Goal: Task Accomplishment & Management: Manage account settings

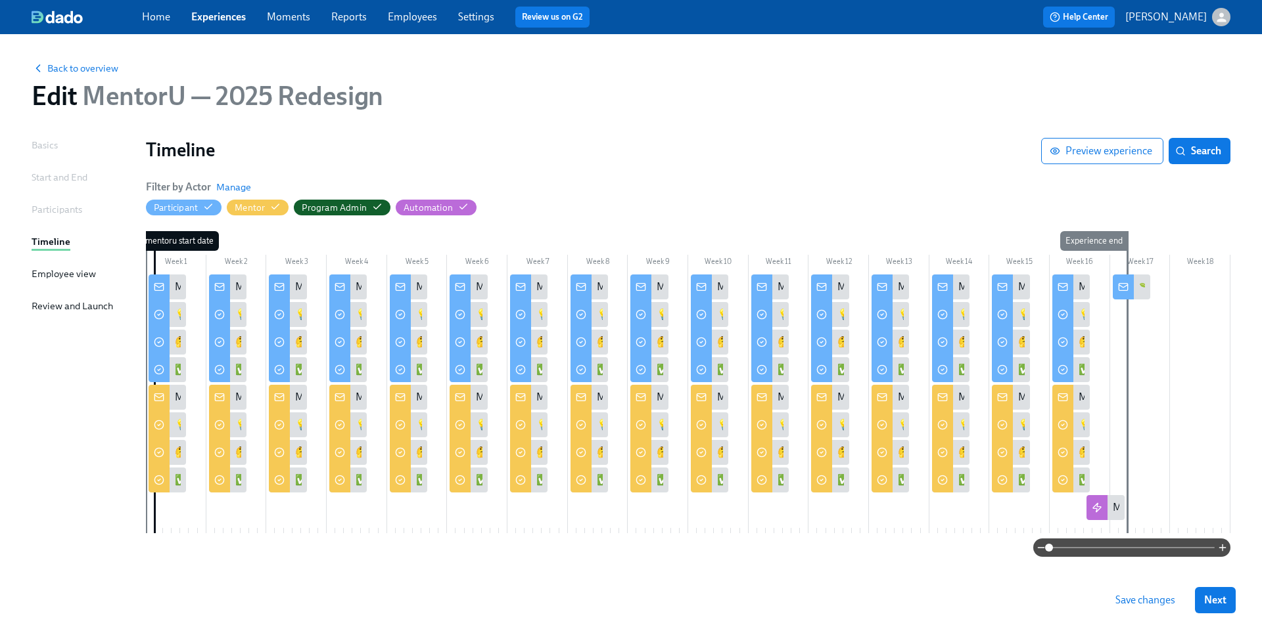
click at [215, 18] on link "Experiences" at bounding box center [218, 17] width 55 height 12
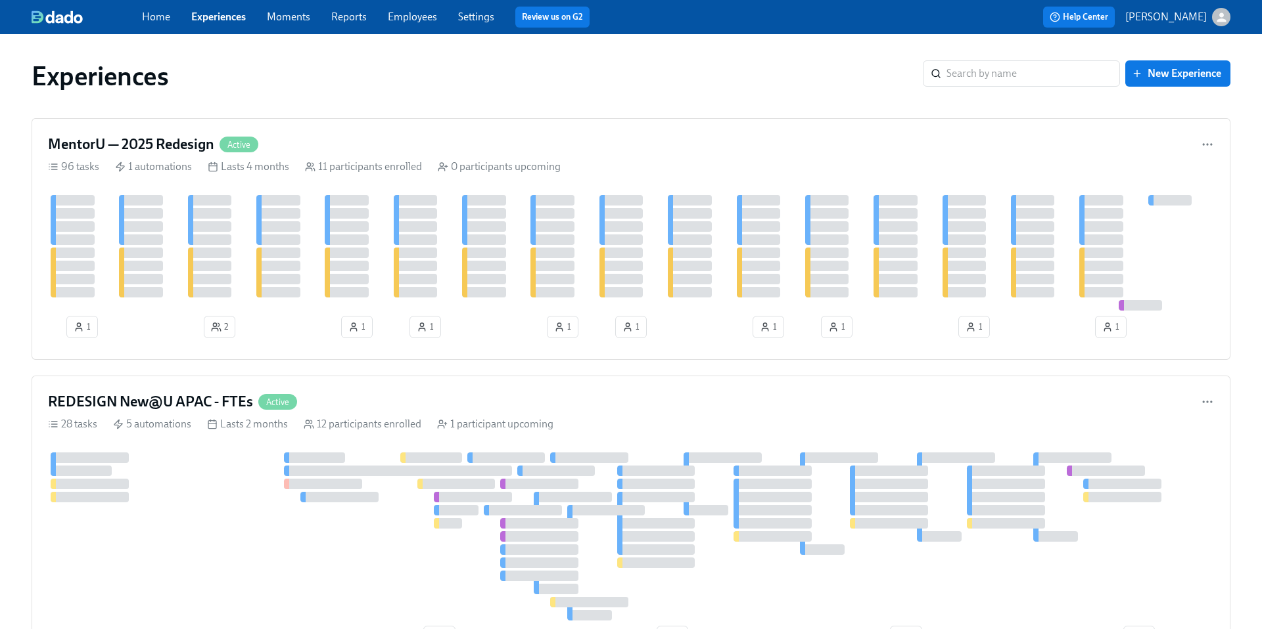
click at [226, 18] on link "Experiences" at bounding box center [218, 17] width 55 height 12
click at [216, 13] on link "Experiences" at bounding box center [218, 17] width 55 height 12
click at [217, 18] on link "Experiences" at bounding box center [218, 17] width 55 height 12
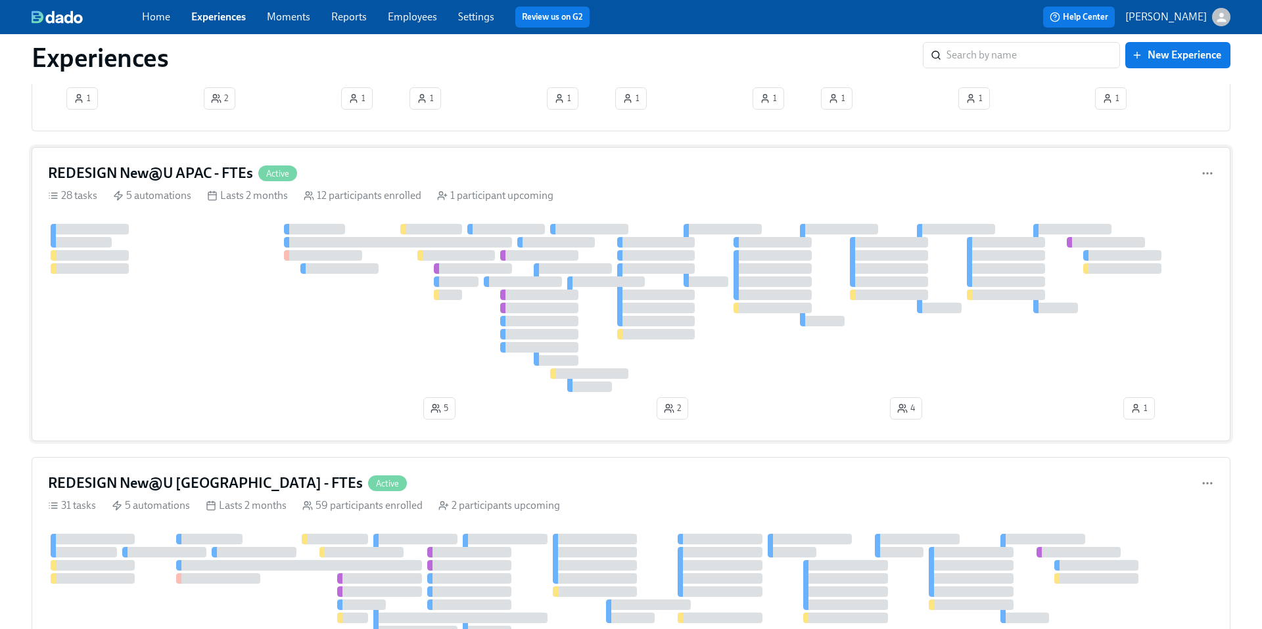
scroll to position [228, 0]
click at [178, 482] on h4 "REDESIGN New@U [GEOGRAPHIC_DATA] - FTEs" at bounding box center [205, 484] width 315 height 20
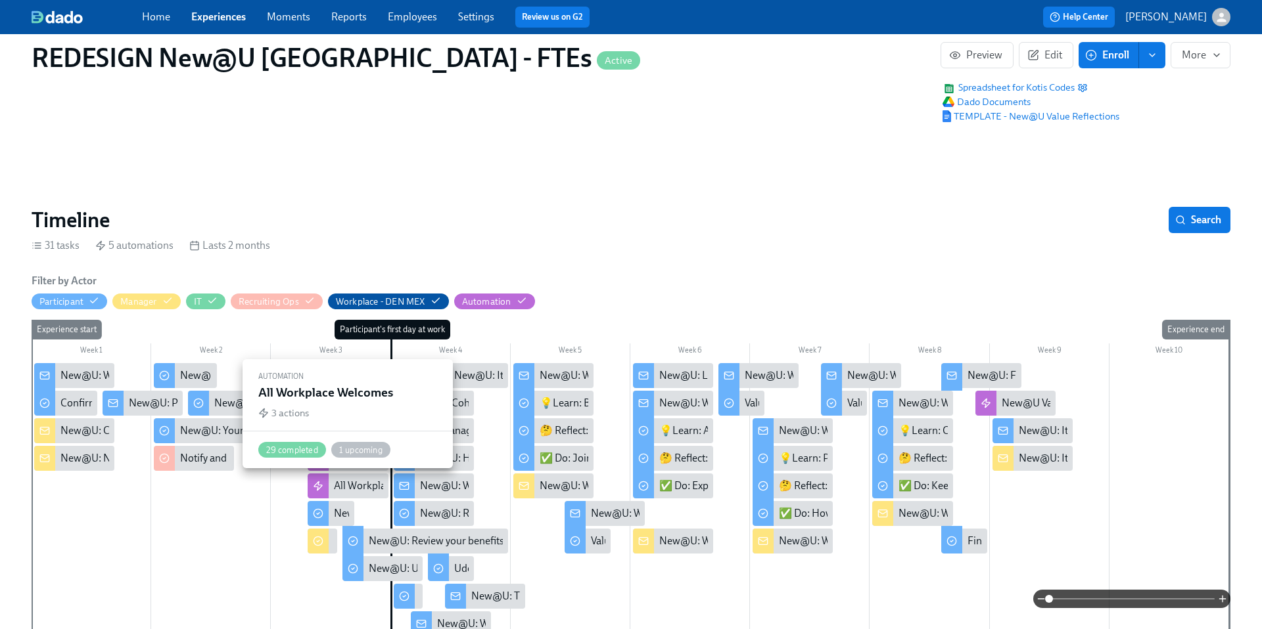
scroll to position [0, 8716]
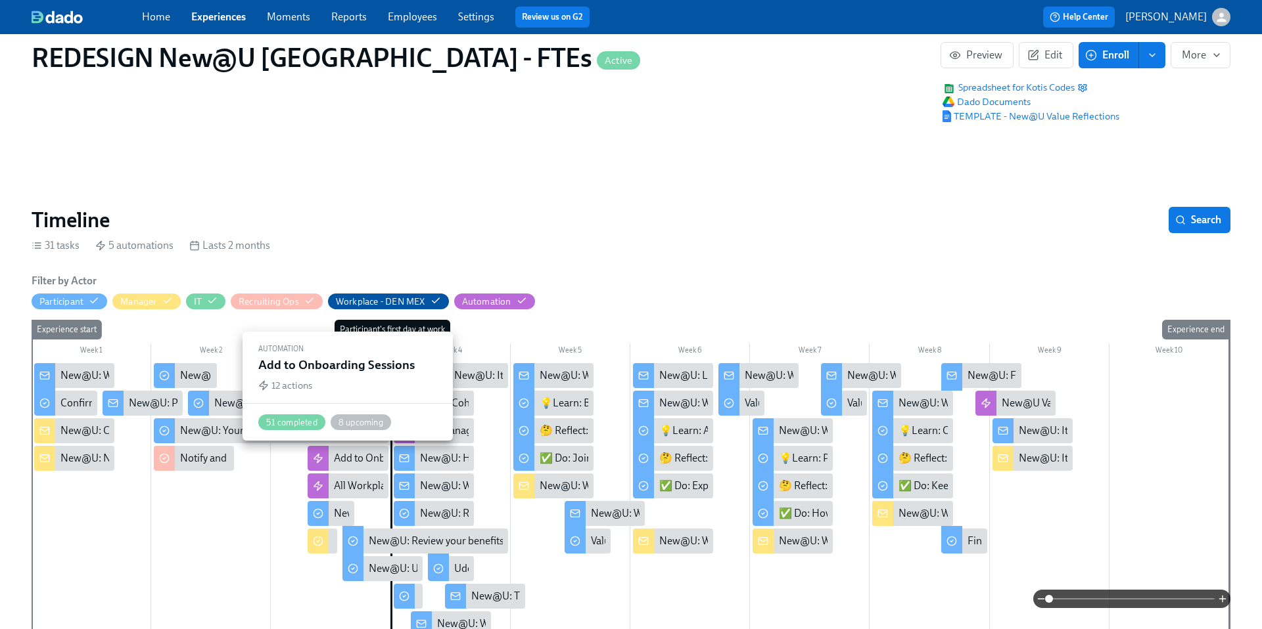
click at [346, 459] on div "Add to Onboarding Sessions" at bounding box center [397, 458] width 127 height 14
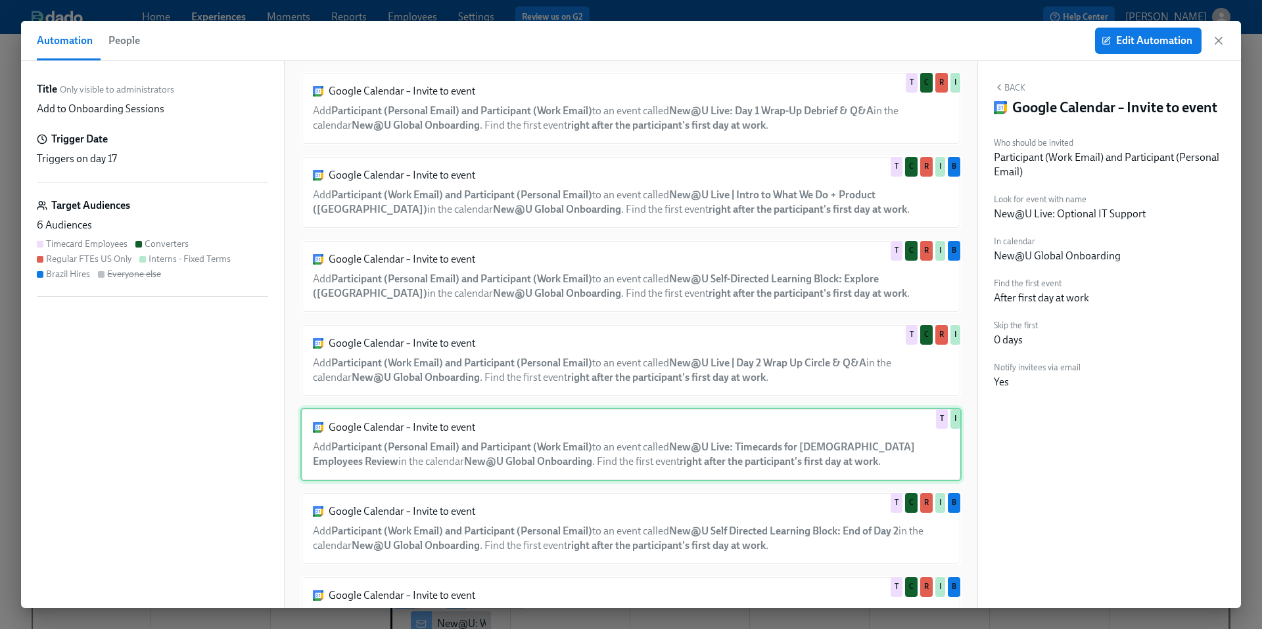
scroll to position [453, 0]
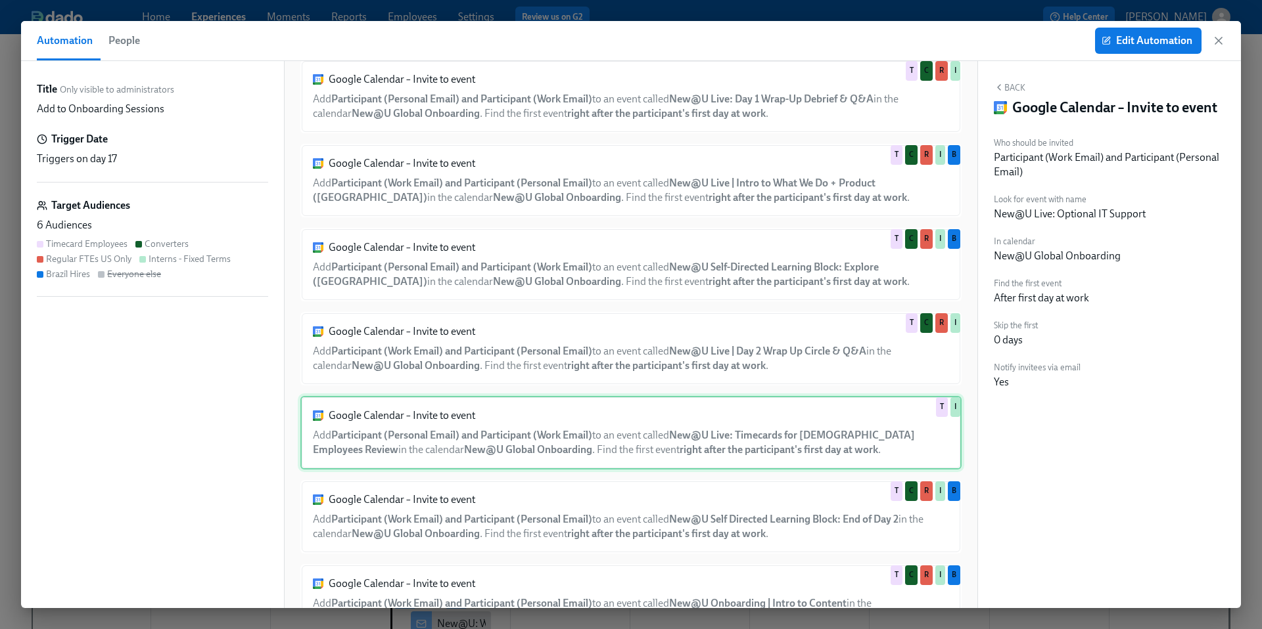
click at [499, 462] on div "Google Calendar – Invite to event Add Participant (Personal Email) and Particip…" at bounding box center [630, 433] width 661 height 74
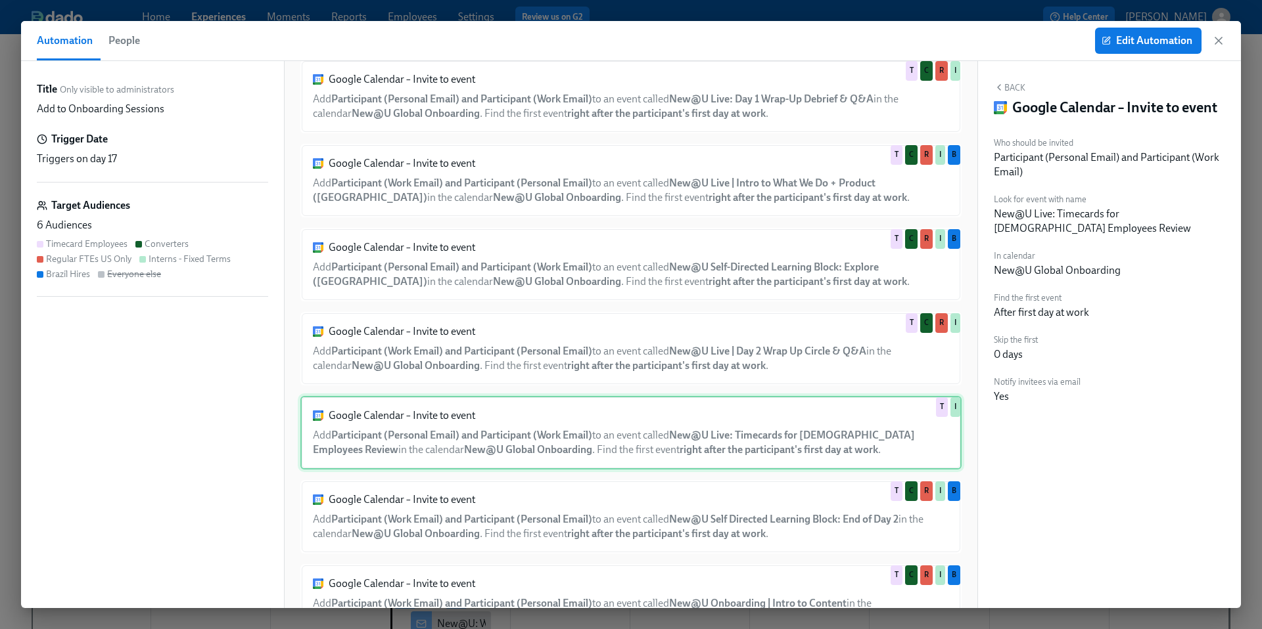
scroll to position [0, 17431]
click at [1159, 40] on span "Edit Automation" at bounding box center [1148, 40] width 88 height 13
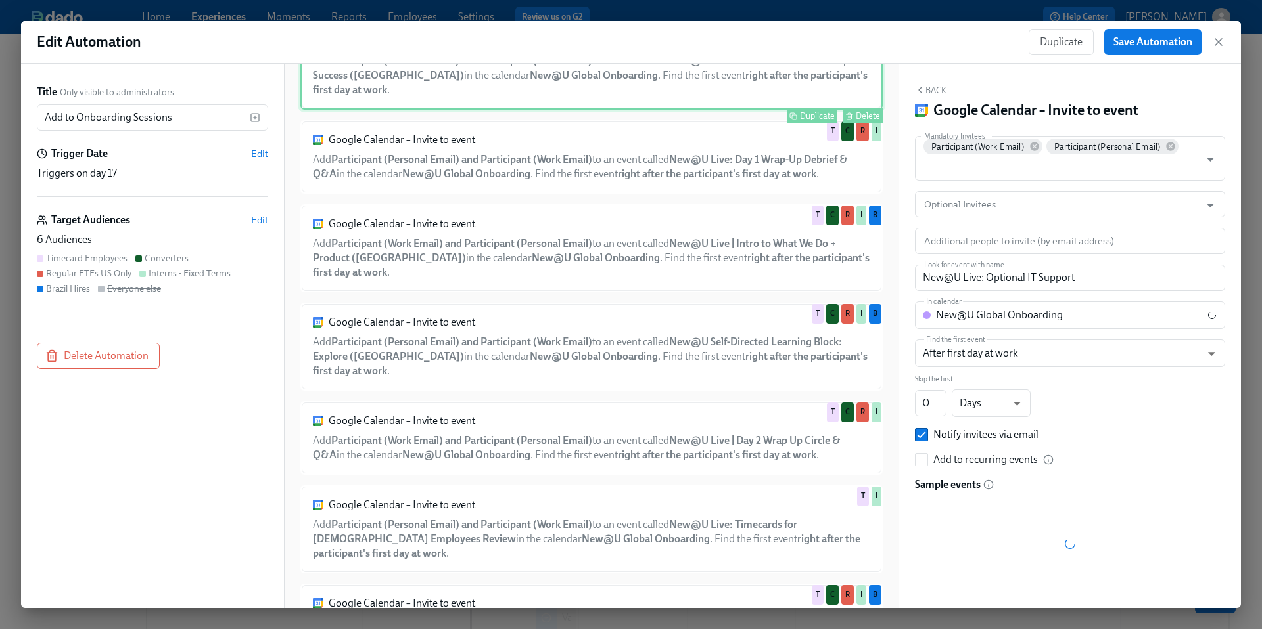
scroll to position [428, 0]
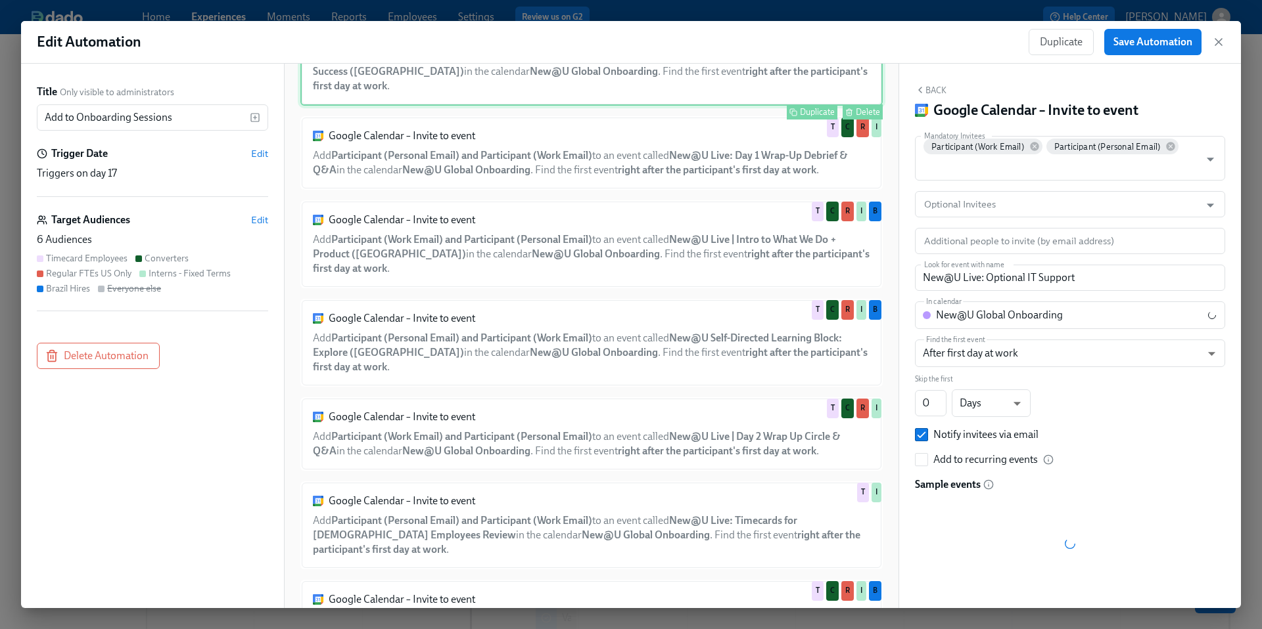
click at [507, 506] on div "Google Calendar – Invite to event Add Participant (Personal Email) and Particip…" at bounding box center [591, 526] width 582 height 88
type input "New@U Live: Timecards for [DEMOGRAPHIC_DATA] Employees Review"
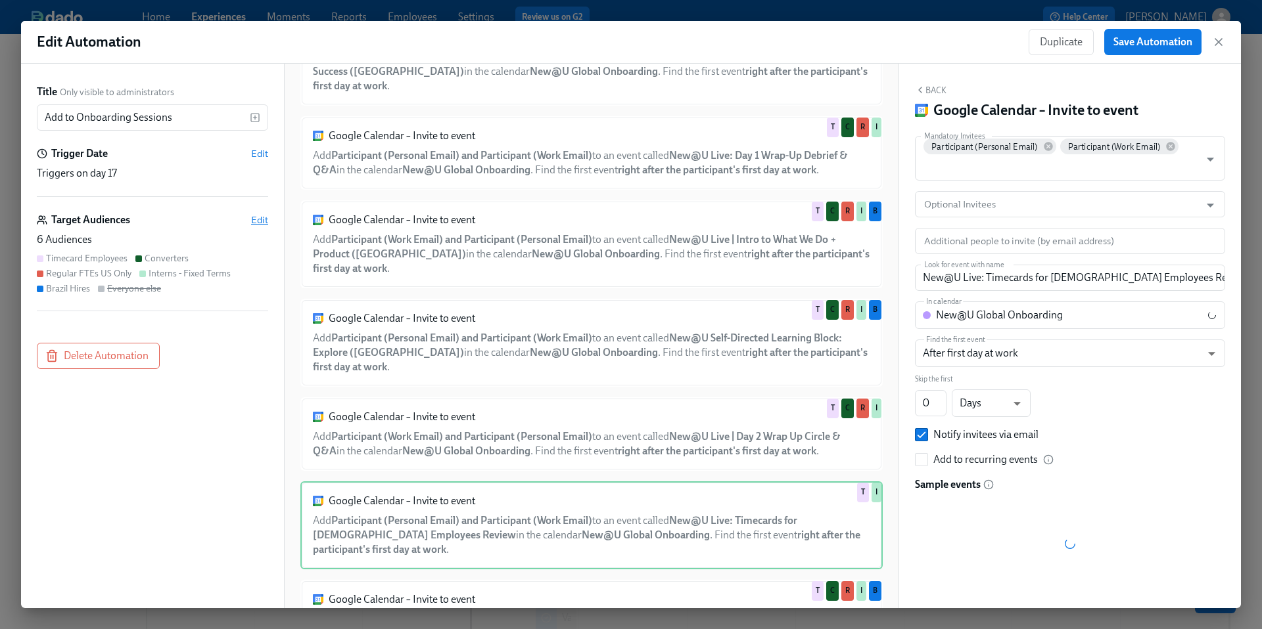
click at [256, 223] on span "Edit" at bounding box center [259, 220] width 17 height 13
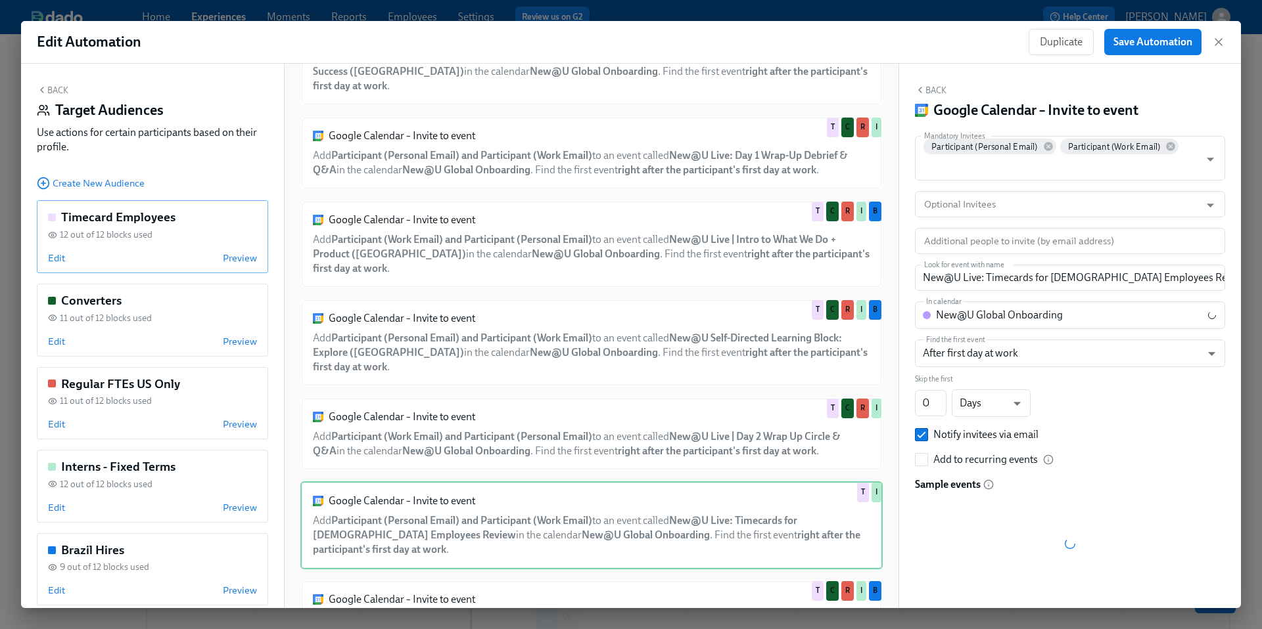
click at [149, 256] on div "Edit Preview" at bounding box center [152, 258] width 209 height 13
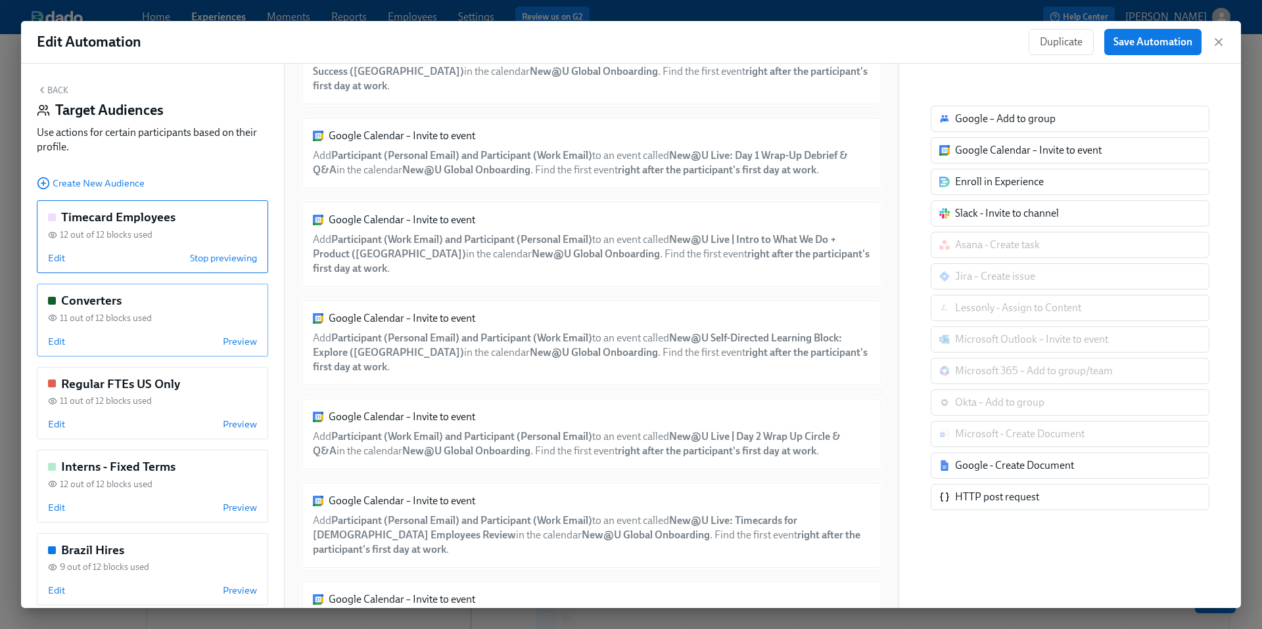
click at [147, 321] on span "11 out of 12 blocks used" at bounding box center [106, 318] width 92 height 12
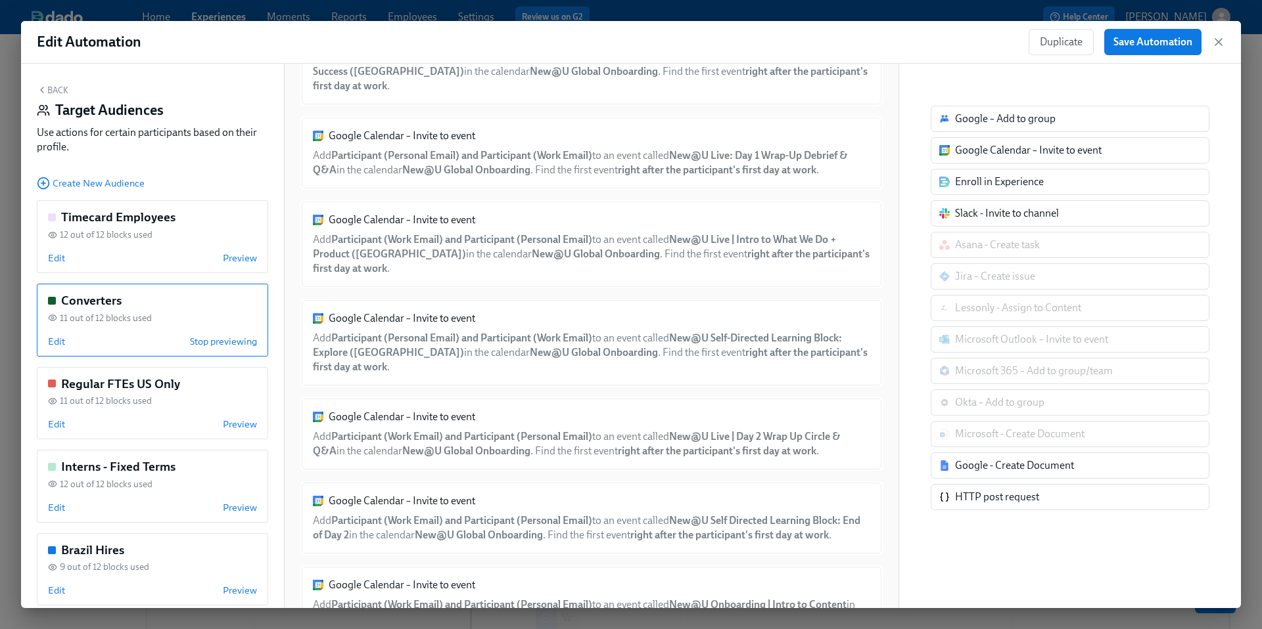
scroll to position [551, 0]
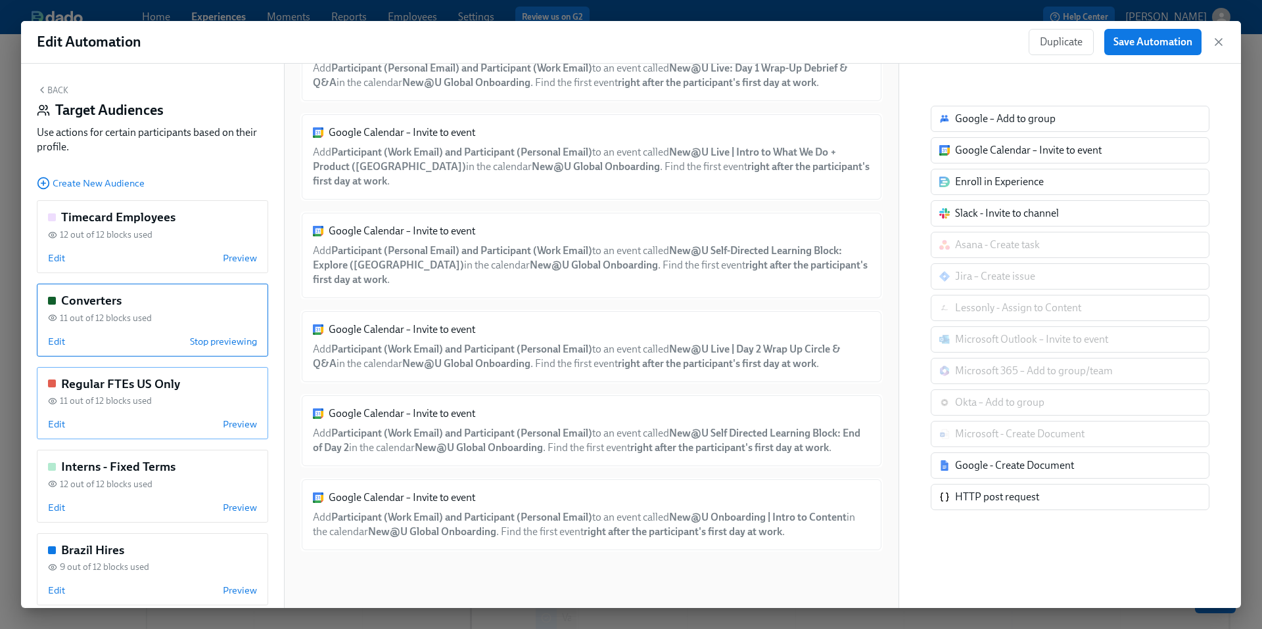
click at [154, 398] on div "11 out of 12 blocks used" at bounding box center [152, 401] width 209 height 12
click at [160, 493] on div "Interns - Fixed Terms 12 out of 12 blocks used Edit Preview" at bounding box center [152, 486] width 231 height 73
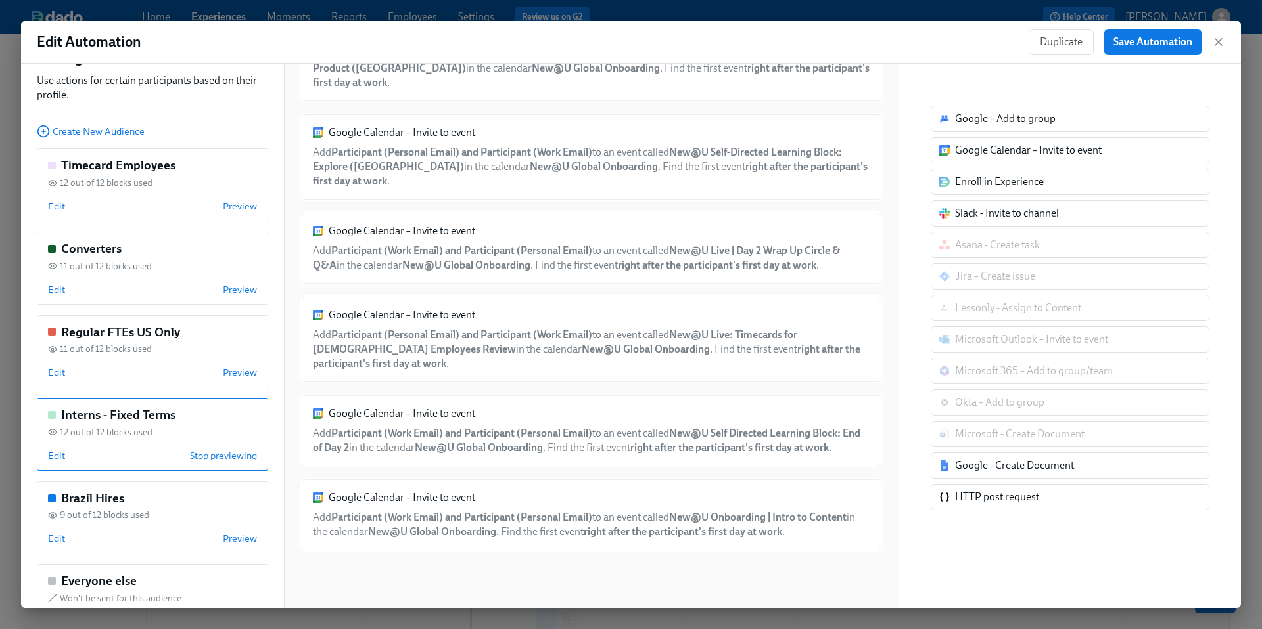
scroll to position [54, 0]
click at [134, 514] on span "9 out of 12 blocks used" at bounding box center [104, 513] width 89 height 12
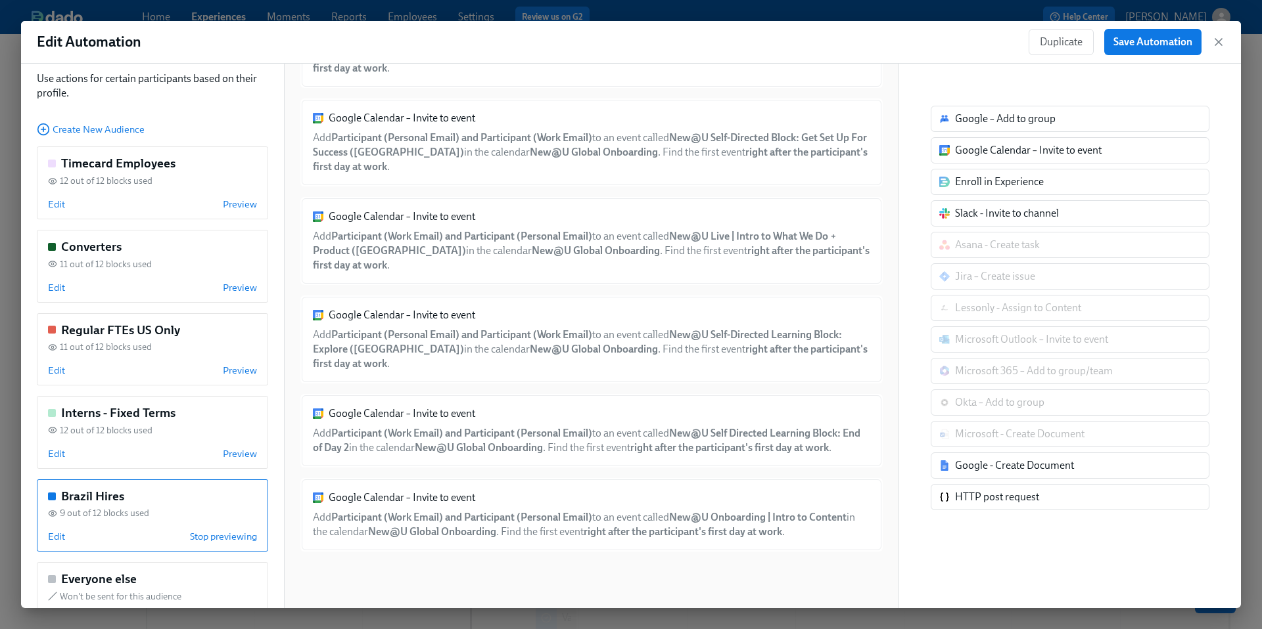
scroll to position [102, 0]
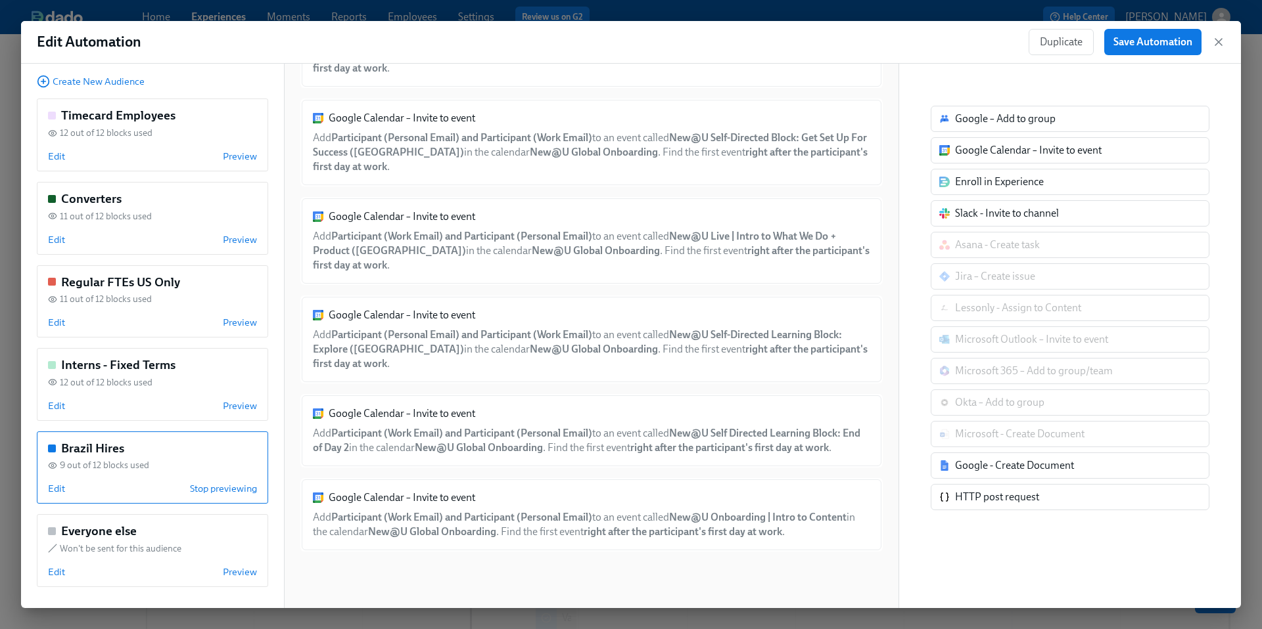
click at [138, 534] on div "Everyone else" at bounding box center [152, 531] width 209 height 17
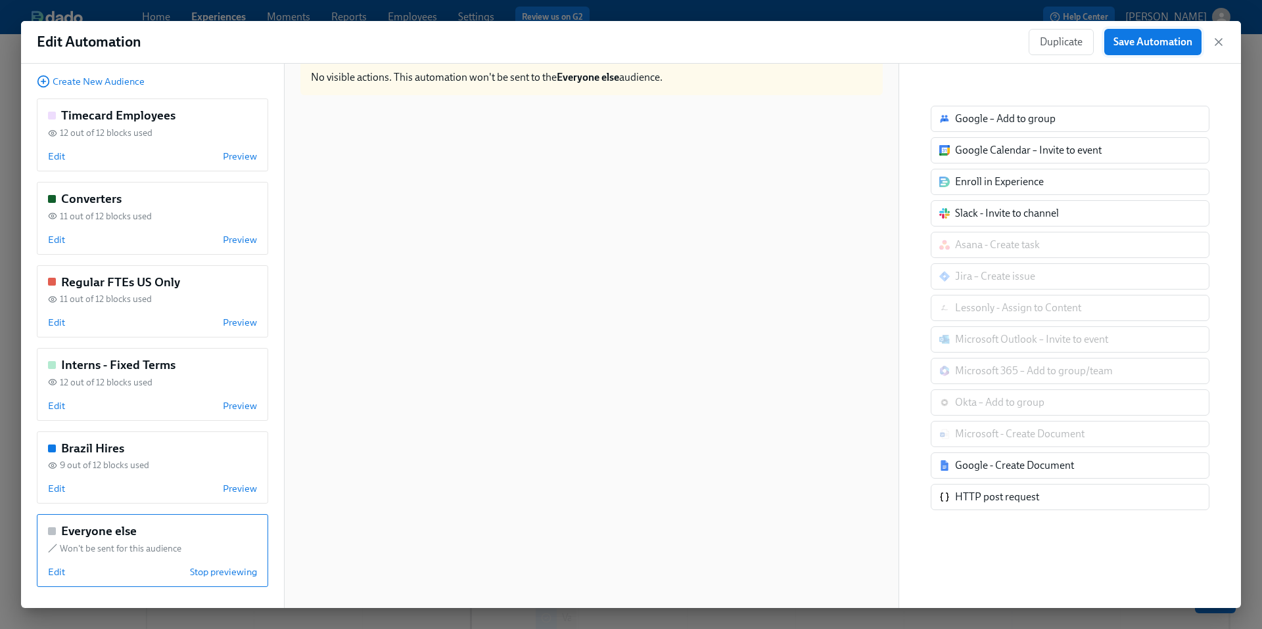
click at [1160, 41] on span "Save Automation" at bounding box center [1152, 41] width 79 height 13
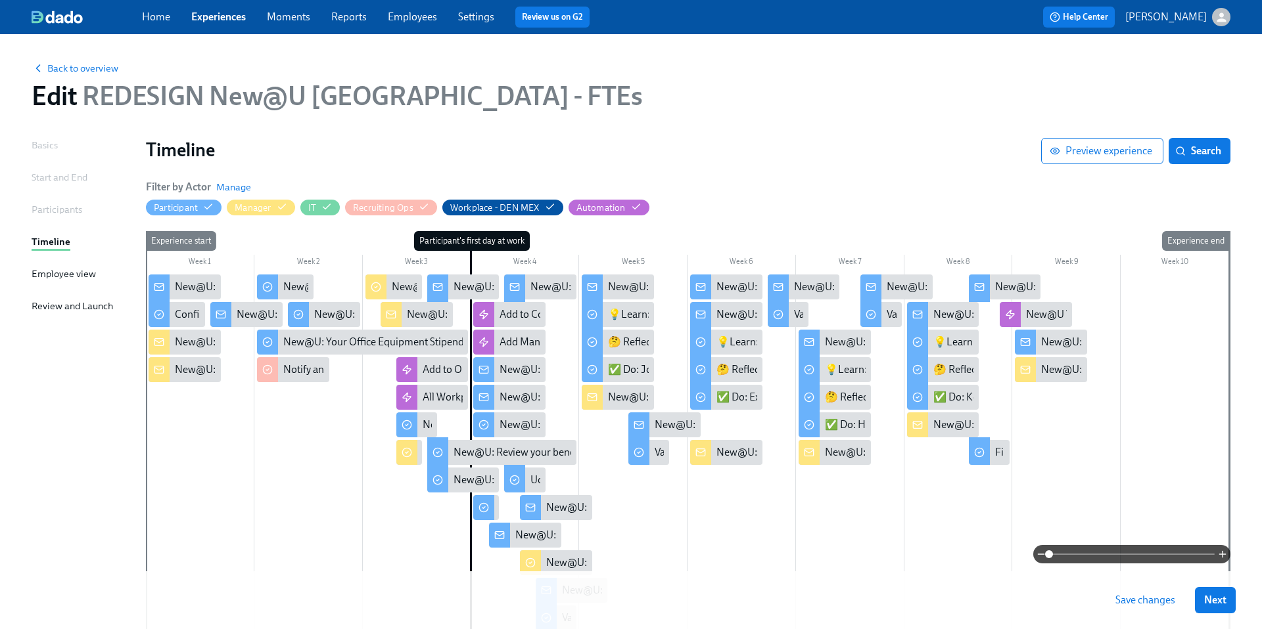
click at [1130, 600] on span "Save changes" at bounding box center [1145, 600] width 60 height 13
